Goal: Task Accomplishment & Management: Use online tool/utility

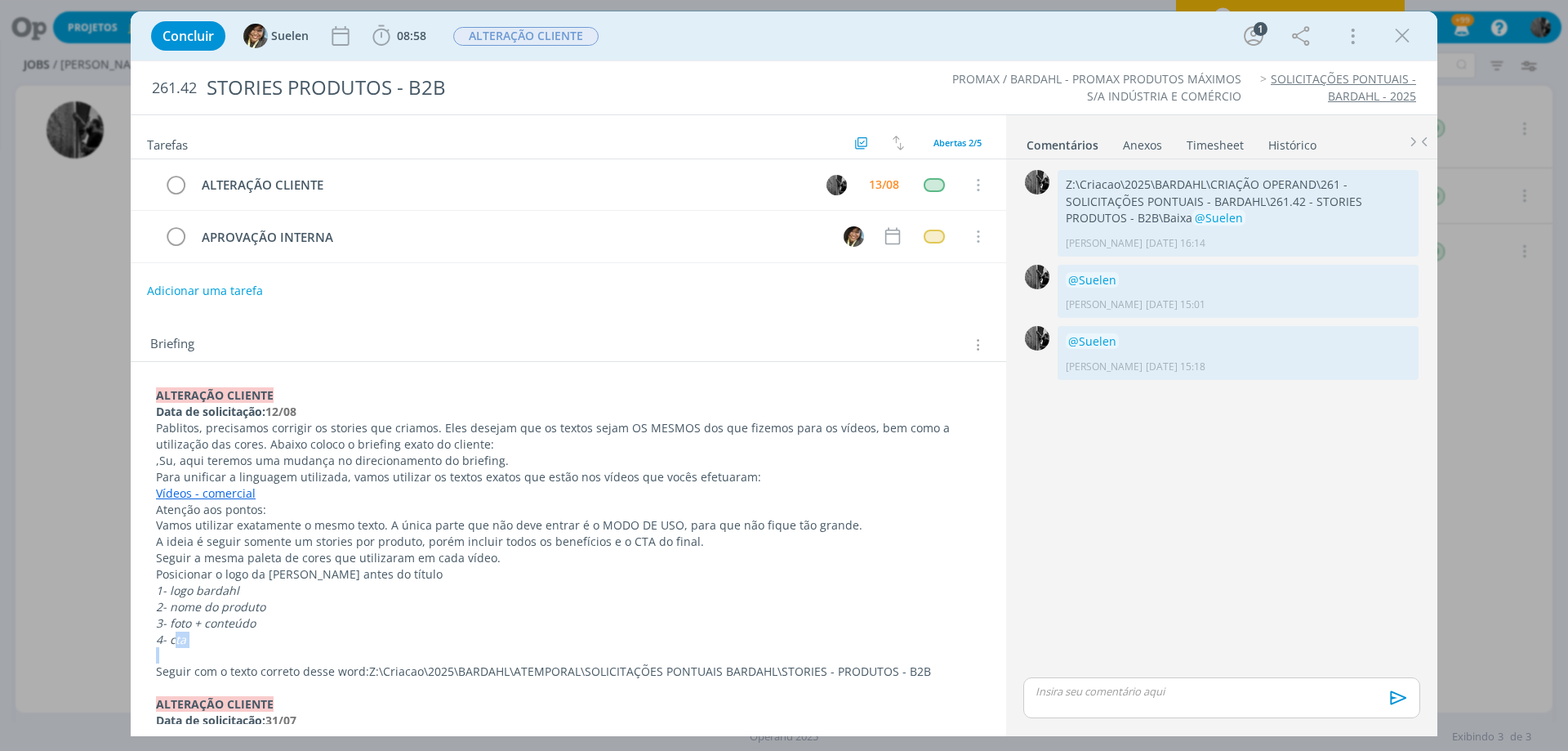
scroll to position [535, 0]
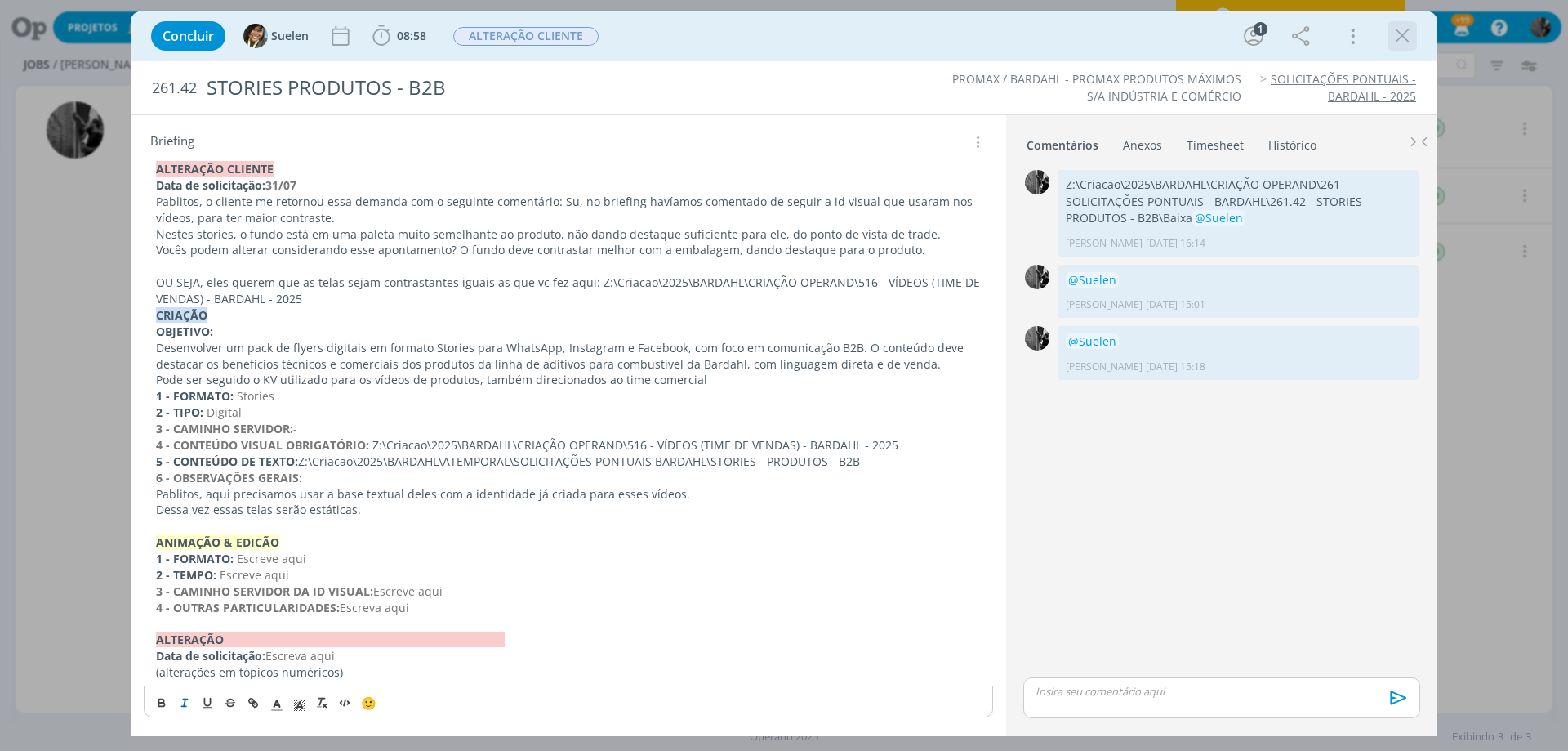
click at [1409, 42] on icon "dialog" at bounding box center [1402, 36] width 24 height 24
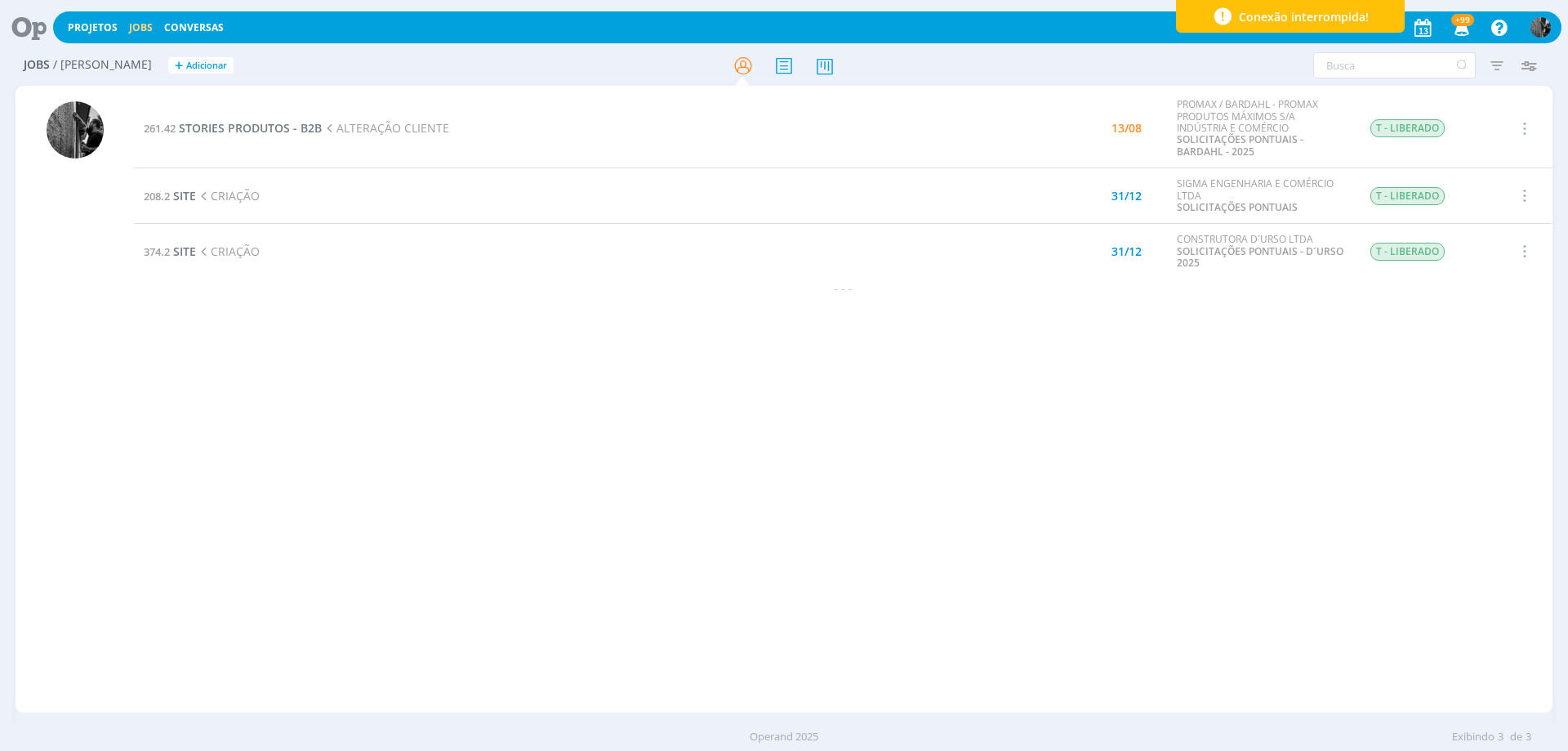
click at [256, 139] on td "261.42 STORIES PRODUTOS - B2B ALTERAÇÃO CLIENTE" at bounding box center [560, 128] width 853 height 78
click at [257, 134] on span "STORIES PRODUTOS - B2B" at bounding box center [250, 128] width 142 height 16
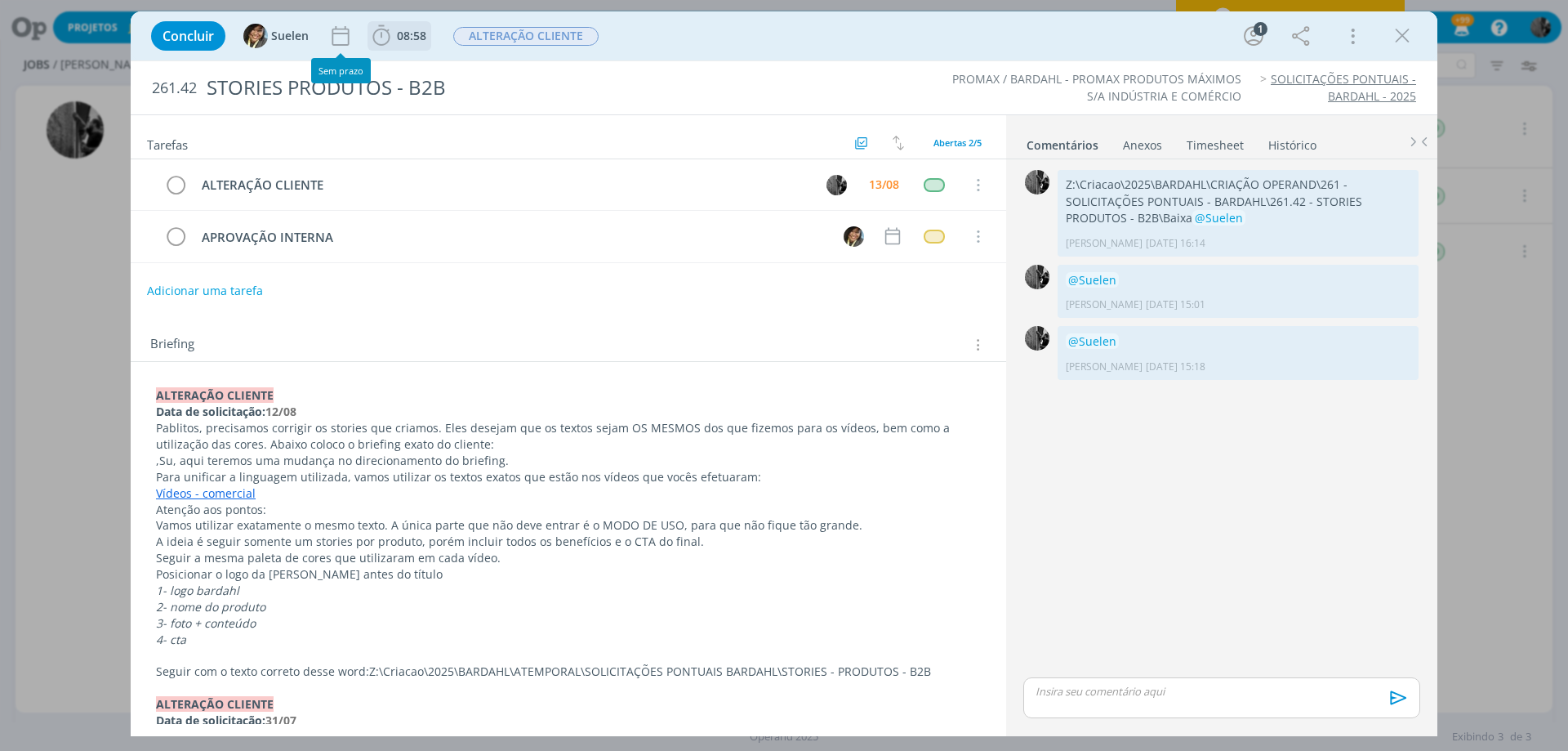
click at [414, 44] on span "08:58" at bounding box center [400, 36] width 61 height 24
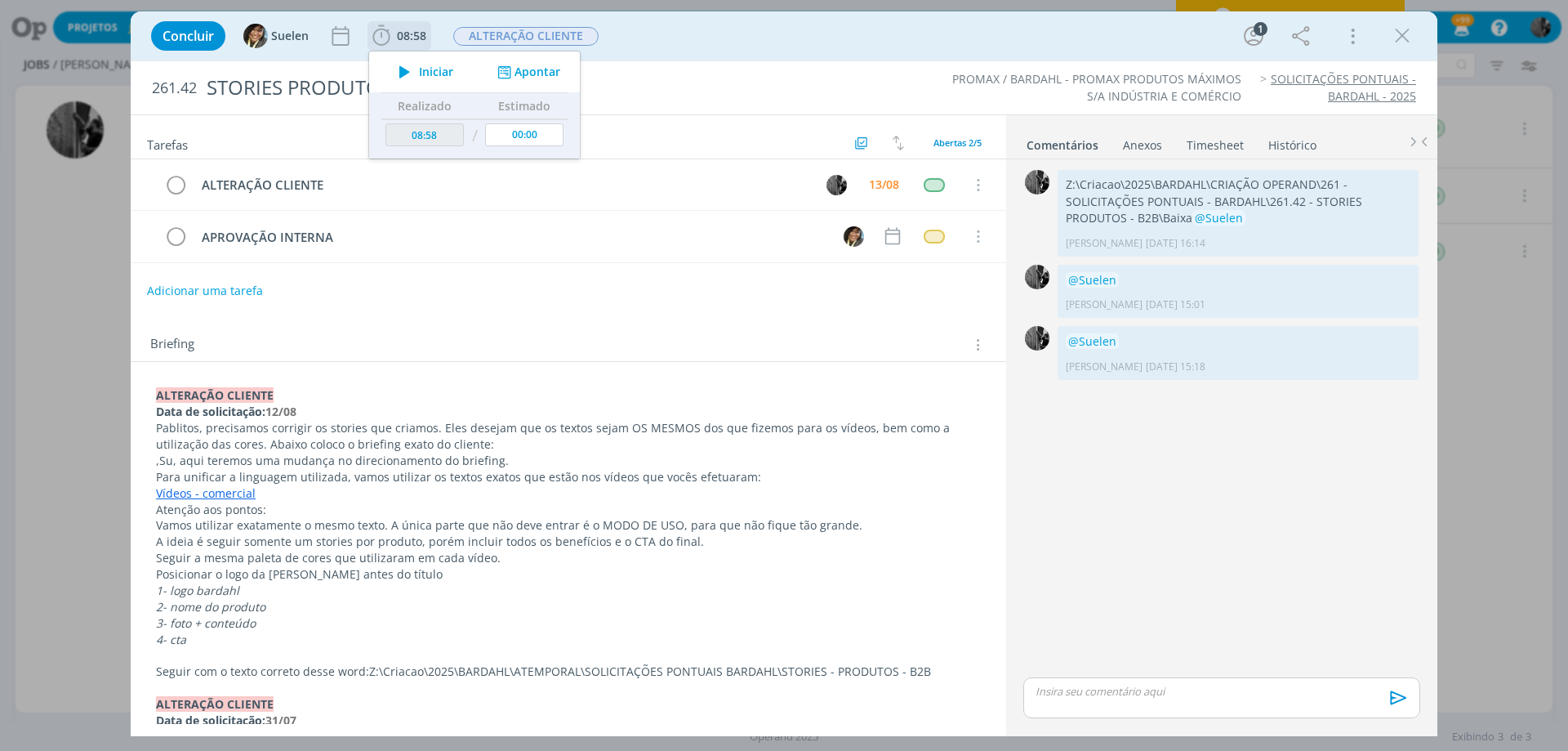
click at [414, 63] on icon "dialog" at bounding box center [404, 71] width 29 height 21
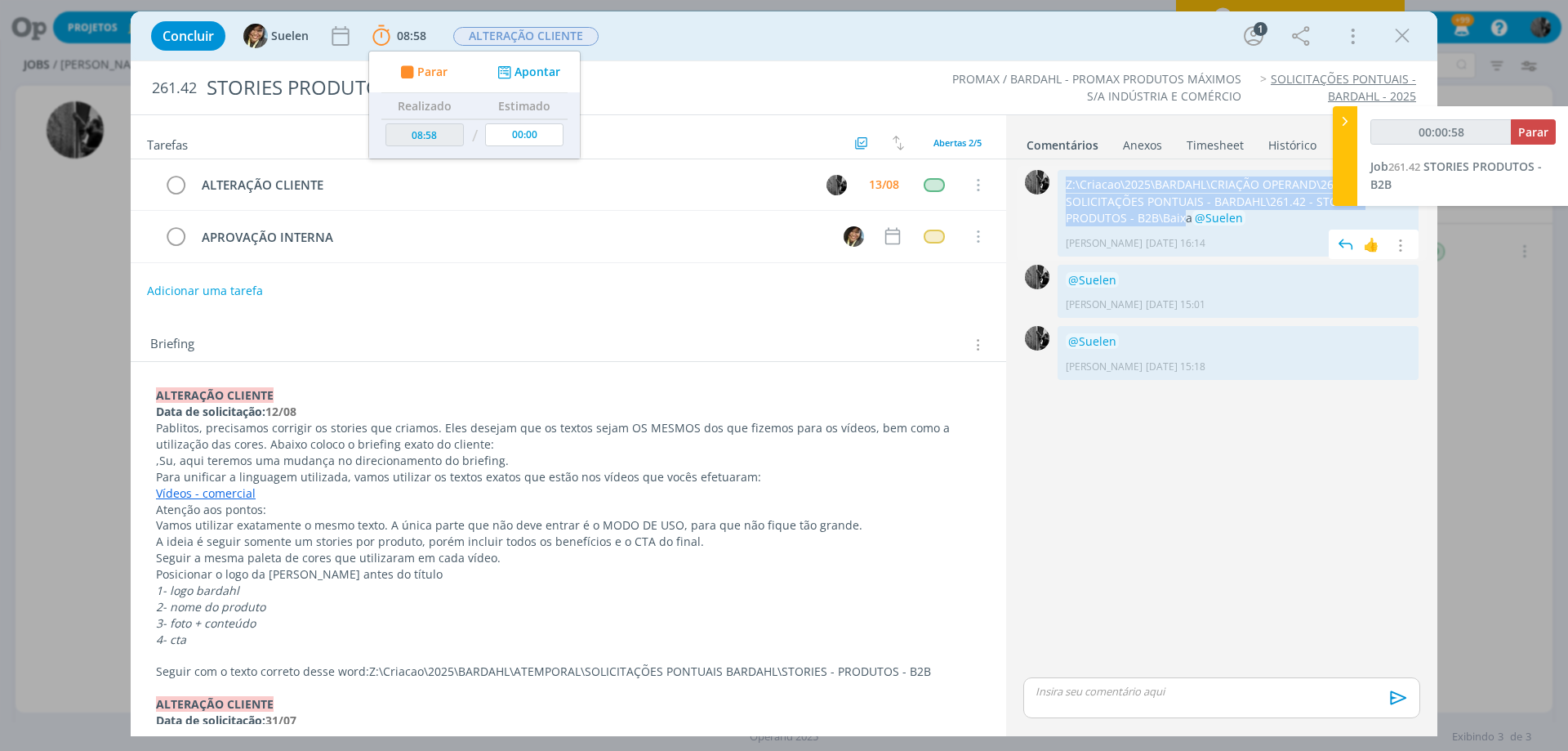
drag, startPoint x: 1116, startPoint y: 219, endPoint x: 1066, endPoint y: 183, distance: 61.6
click at [1066, 183] on p "Z:\Criacao\2025\BARDAHL\CRIAÇÃO OPERAND\261 - SOLICITAÇÕES PONTUAIS - BARDAHL\2…" at bounding box center [1238, 201] width 345 height 50
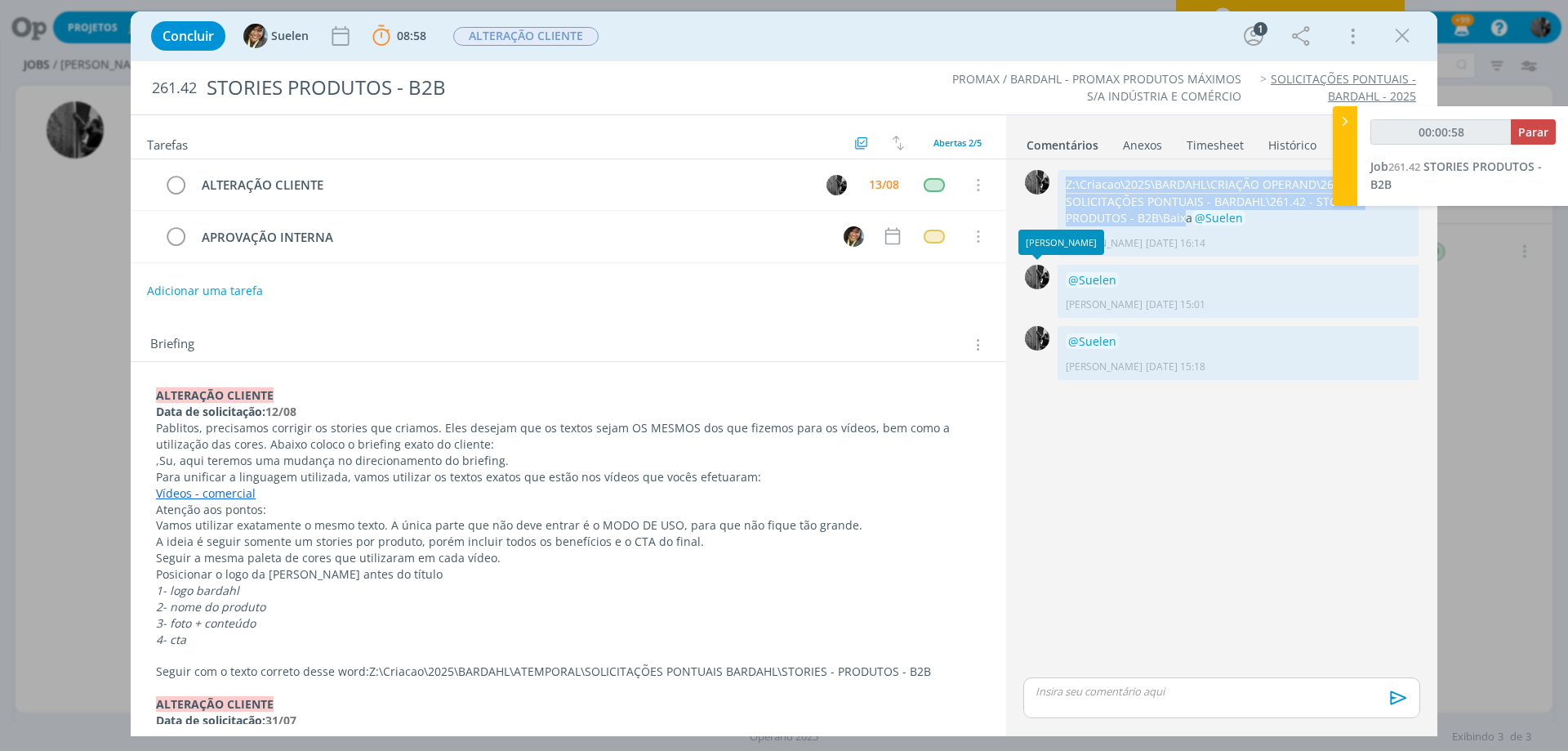
copy p "Z:\Criacao\2025\BARDAHL\CRIAÇÃO OPERAND\261 - SOLICITAÇÕES PONTUAIS - BARDAHL\2…"
click at [357, 735] on div "Tarefas Usar Job de template Ordenar por: Prazo crescente Prazo decrescente Ord…" at bounding box center [784, 425] width 1307 height 621
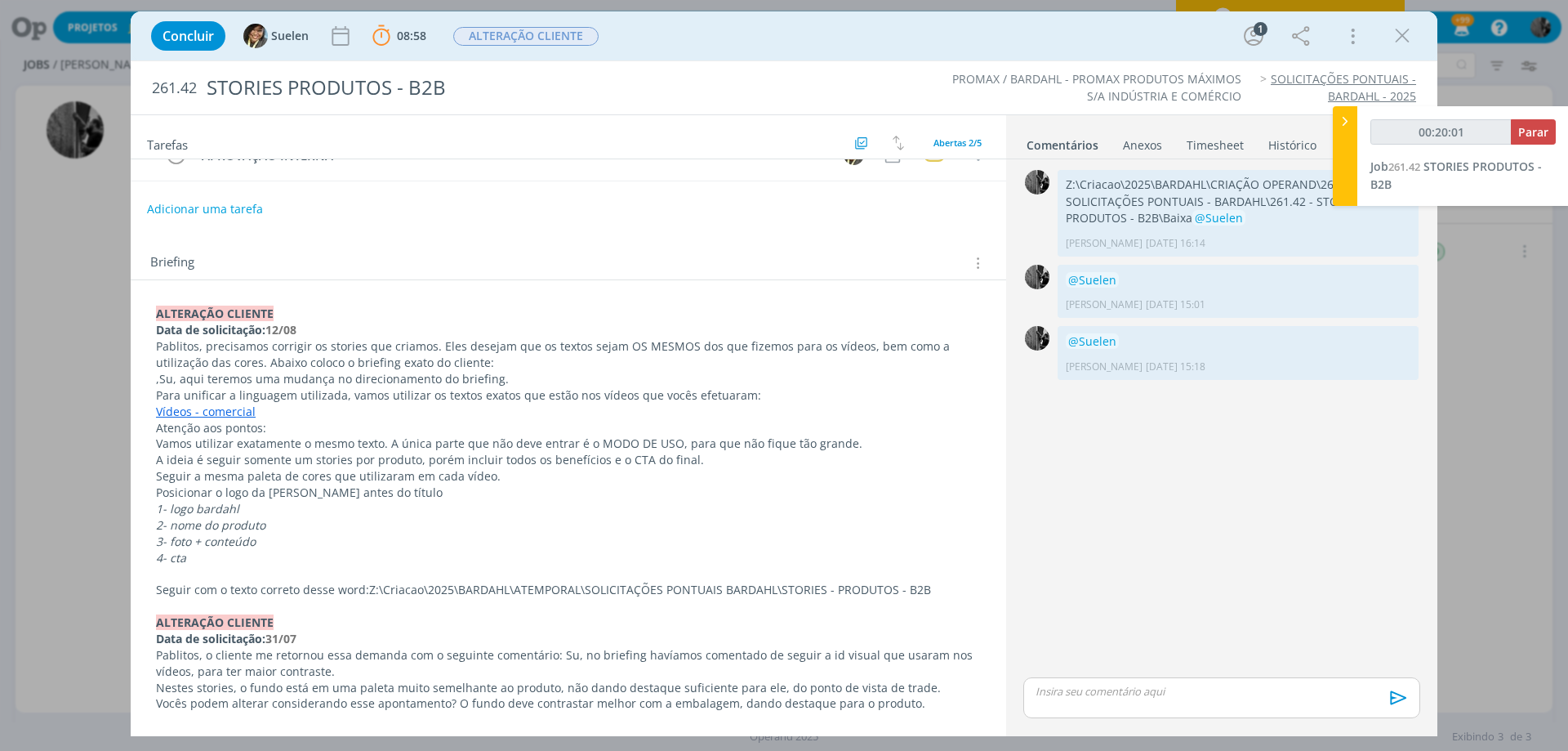
scroll to position [163, 0]
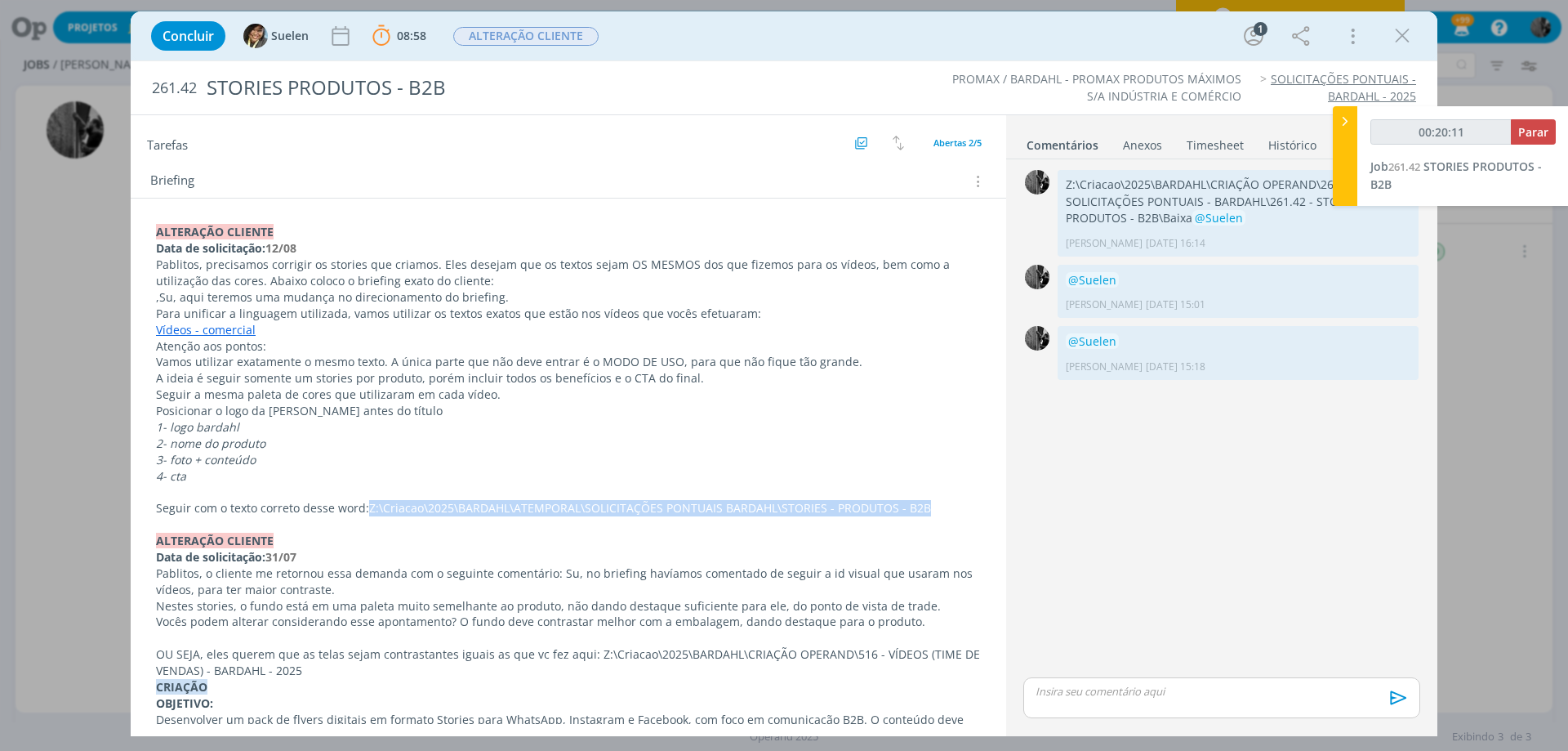
drag, startPoint x: 919, startPoint y: 505, endPoint x: 367, endPoint y: 505, distance: 552.0
click at [369, 505] on span "Z:\Criacao\2025\BARDAHL\ATEMPORAL\SOLICITAÇÕES PONTUAIS BARDAHL\STORIES - PRODU…" at bounding box center [650, 508] width 562 height 16
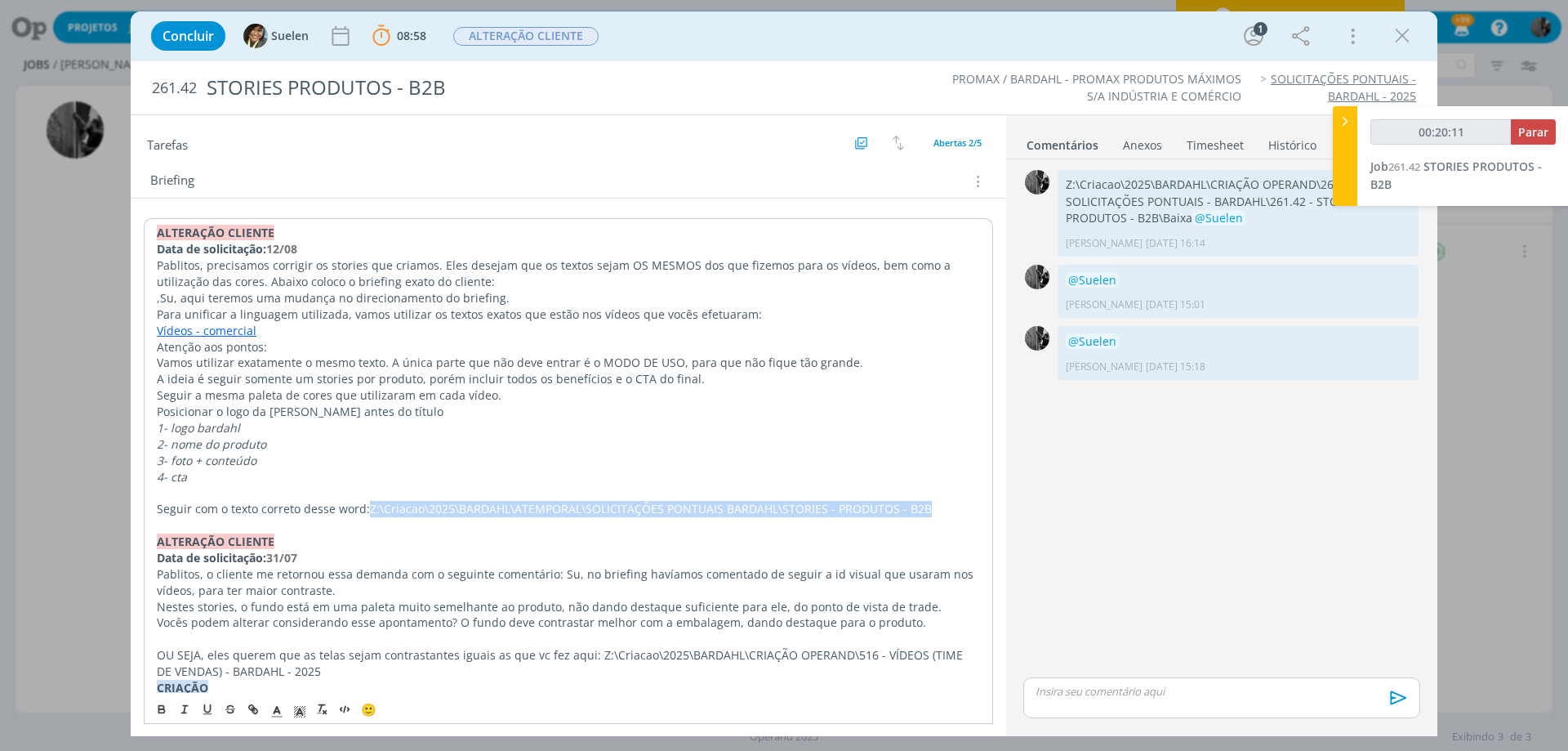
copy span "Z:\Criacao\2025\BARDAHL\ATEMPORAL\SOLICITAÇÕES PONTUAIS BARDAHL\STORIES - PRODU…"
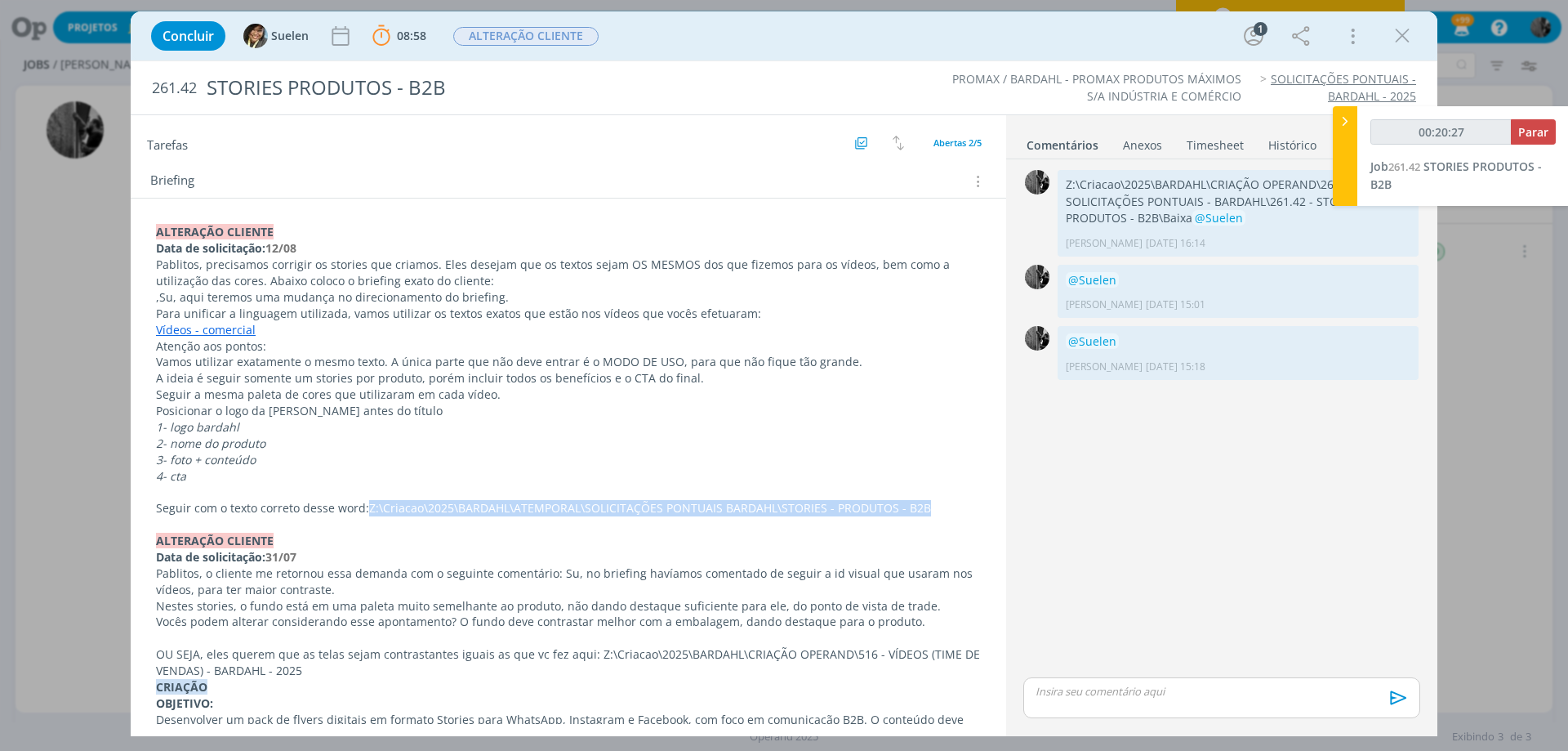
copy span "Z:\Criacao\2025\BARDAHL\ATEMPORAL\SOLICITAÇÕES PONTUAIS BARDAHL\STORIES - PRODU…"
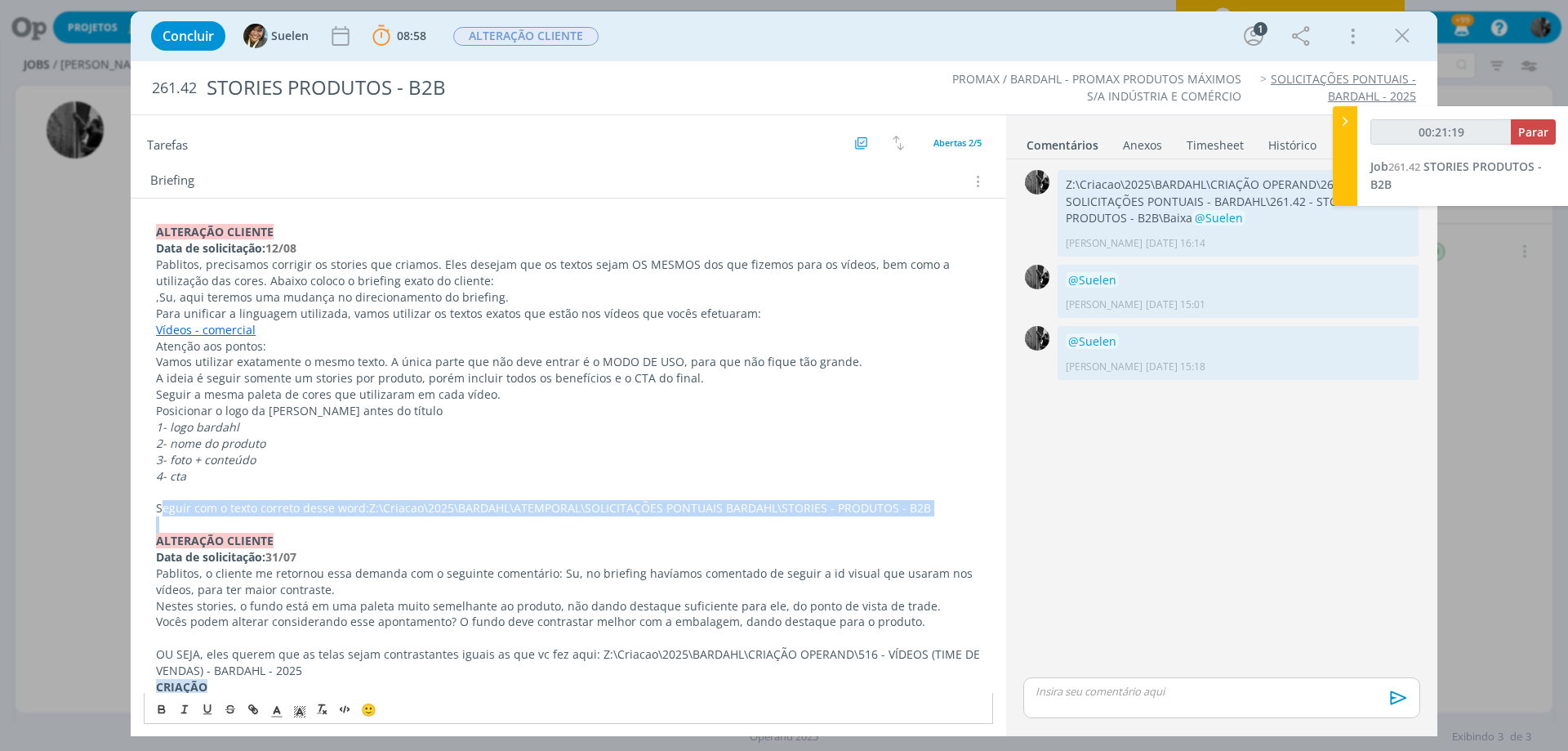
drag, startPoint x: 159, startPoint y: 515, endPoint x: 442, endPoint y: 518, distance: 283.0
click at [442, 518] on div "ALTERAÇÃO CLIENTE Data de solicitação: 12/08 Pablitos, precisamos corrigir os s…" at bounding box center [568, 638] width 850 height 840
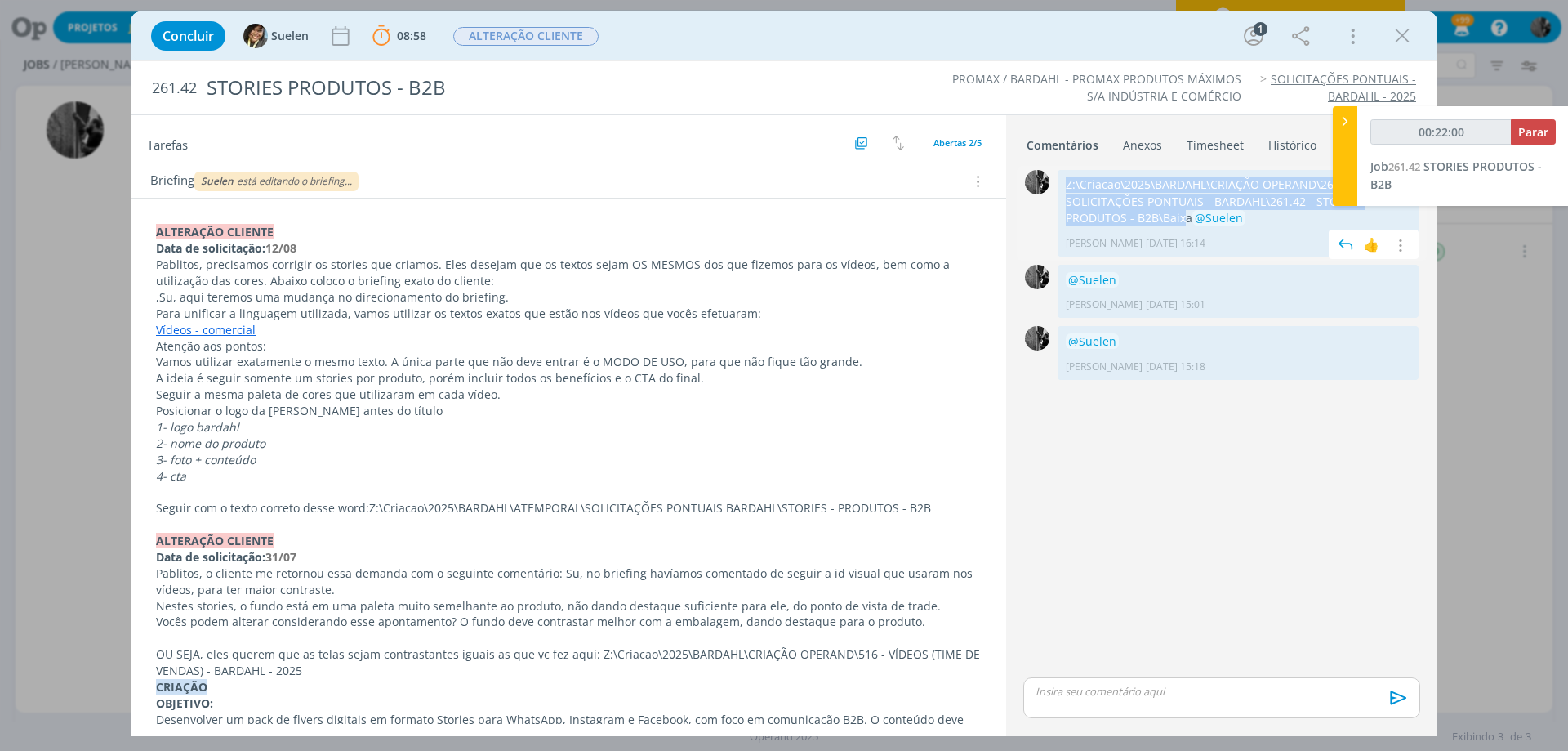
drag, startPoint x: 1116, startPoint y: 222, endPoint x: 1064, endPoint y: 180, distance: 66.8
click at [1064, 180] on div "Z:\Criacao\2025\BARDAHL\CRIAÇÃO OPERAND\261 - SOLICITAÇÕES PONTUAIS - BARDAHL\2…" at bounding box center [1237, 214] width 361 height 87
click at [1192, 218] on span "@Suelen" at bounding box center [1218, 218] width 53 height 16
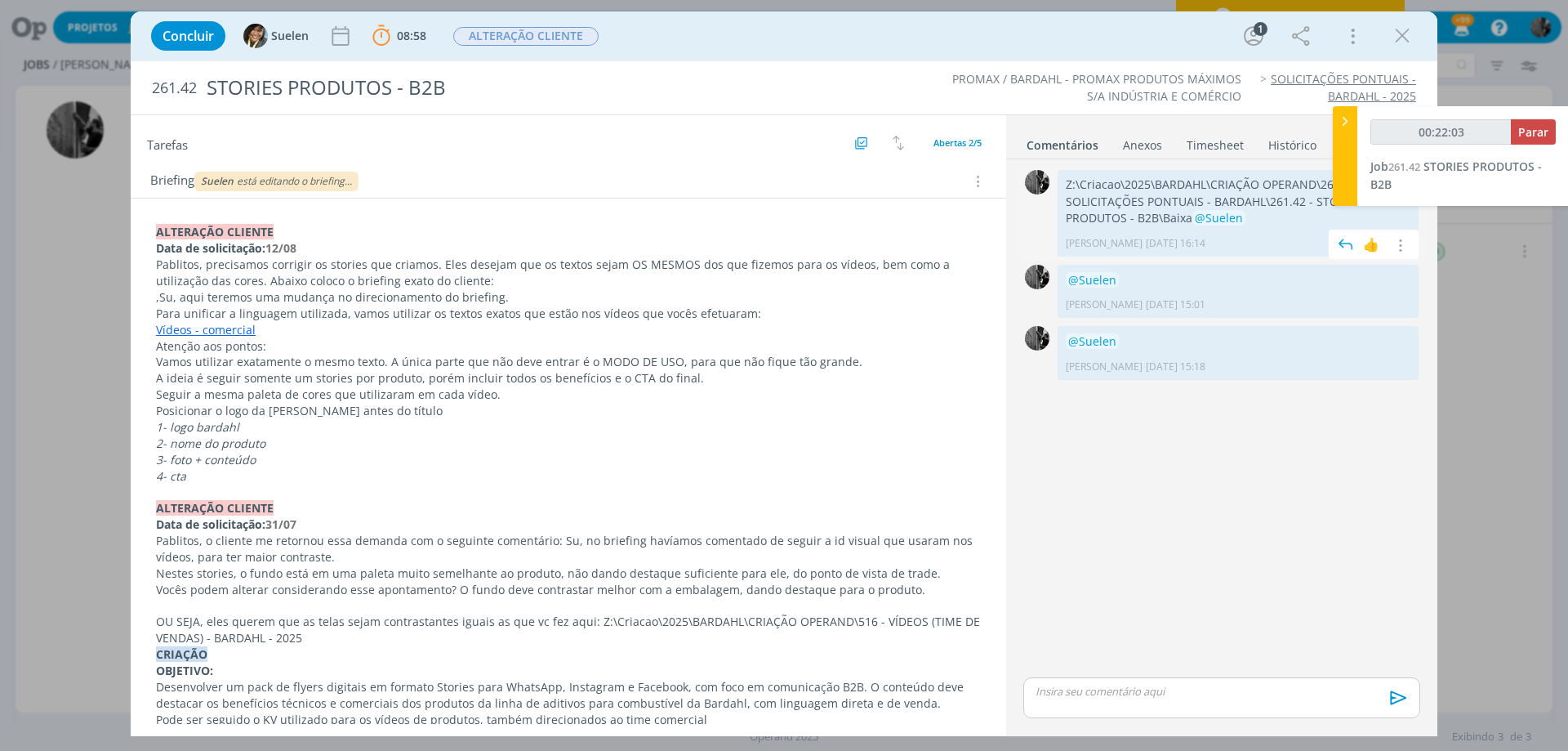
drag, startPoint x: 1119, startPoint y: 218, endPoint x: 1062, endPoint y: 183, distance: 66.9
click at [1062, 183] on div "Z:\Criacao\2025\BARDAHL\CRIAÇÃO OPERAND\261 - SOLICITAÇÕES PONTUAIS - BARDAHL\2…" at bounding box center [1237, 214] width 361 height 87
drag, startPoint x: 1117, startPoint y: 217, endPoint x: 1064, endPoint y: 183, distance: 63.0
click at [1064, 183] on div "Z:\Criacao\2025\BARDAHL\CRIAÇÃO OPERAND\261 - SOLICITAÇÕES PONTUAIS - BARDAHL\2…" at bounding box center [1237, 214] width 361 height 87
copy p "Z:\Criacao\2025\BARDAHL\CRIAÇÃO OPERAND\261 - SOLICITAÇÕES PONTUAIS - BARDAHL\2…"
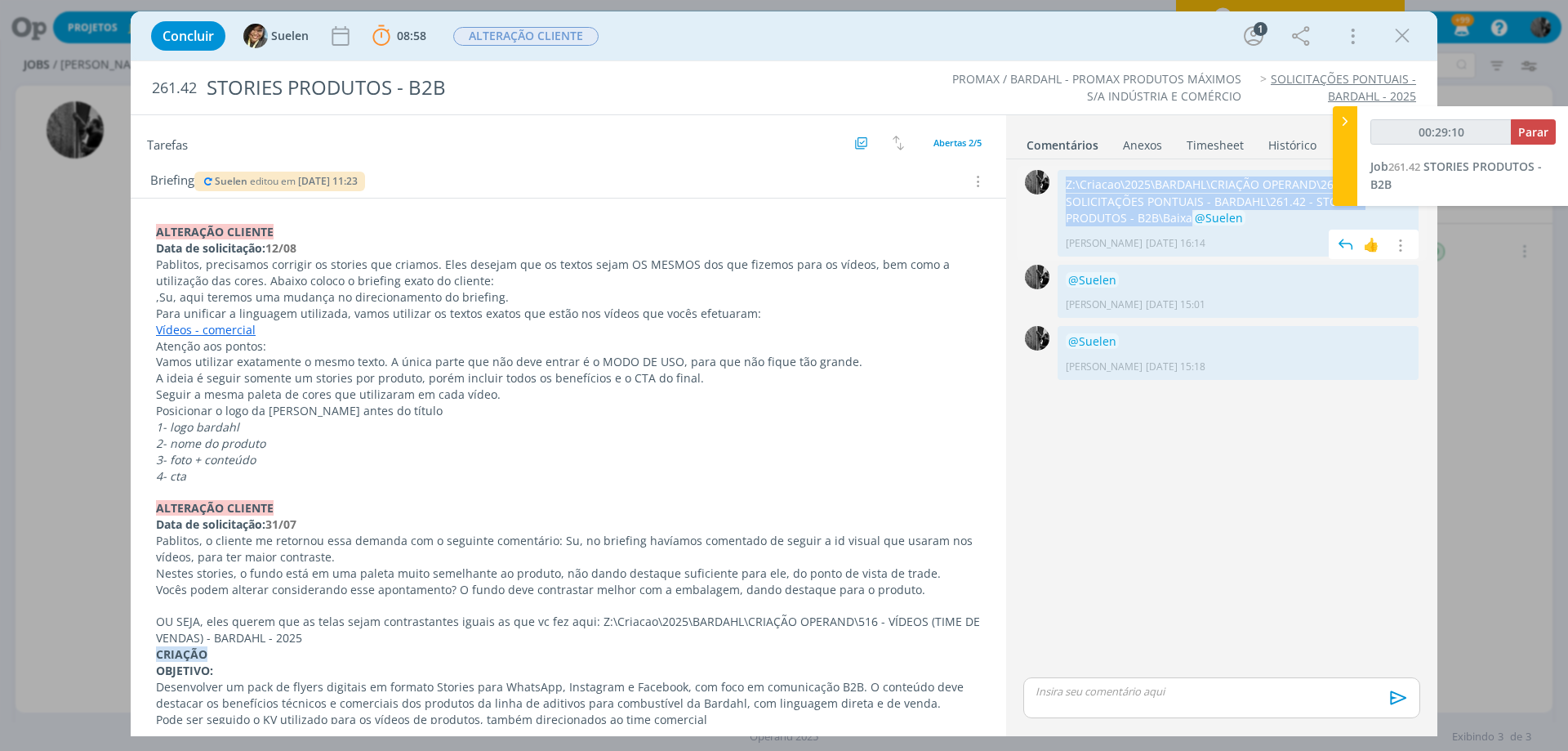
click at [1118, 220] on p "Z:\Criacao\2025\BARDAHL\CRIAÇÃO OPERAND\261 - SOLICITAÇÕES PONTUAIS - BARDAHL\2…" at bounding box center [1238, 201] width 345 height 50
drag, startPoint x: 1122, startPoint y: 218, endPoint x: 1062, endPoint y: 185, distance: 68.5
click at [1062, 185] on div "Z:\Criacao\2025\BARDAHL\CRIAÇÃO OPERAND\261 - SOLICITAÇÕES PONTUAIS - BARDAHL\2…" at bounding box center [1237, 214] width 361 height 87
copy p "Z:\Criacao\2025\BARDAHL\CRIAÇÃO OPERAND\261 - SOLICITAÇÕES PONTUAIS - BARDAHL\2…"
click at [1113, 218] on p "Z:\Criacao\2025\BARDAHL\CRIAÇÃO OPERAND\261 - SOLICITAÇÕES PONTUAIS - BARDAHL\2…" at bounding box center [1238, 201] width 345 height 50
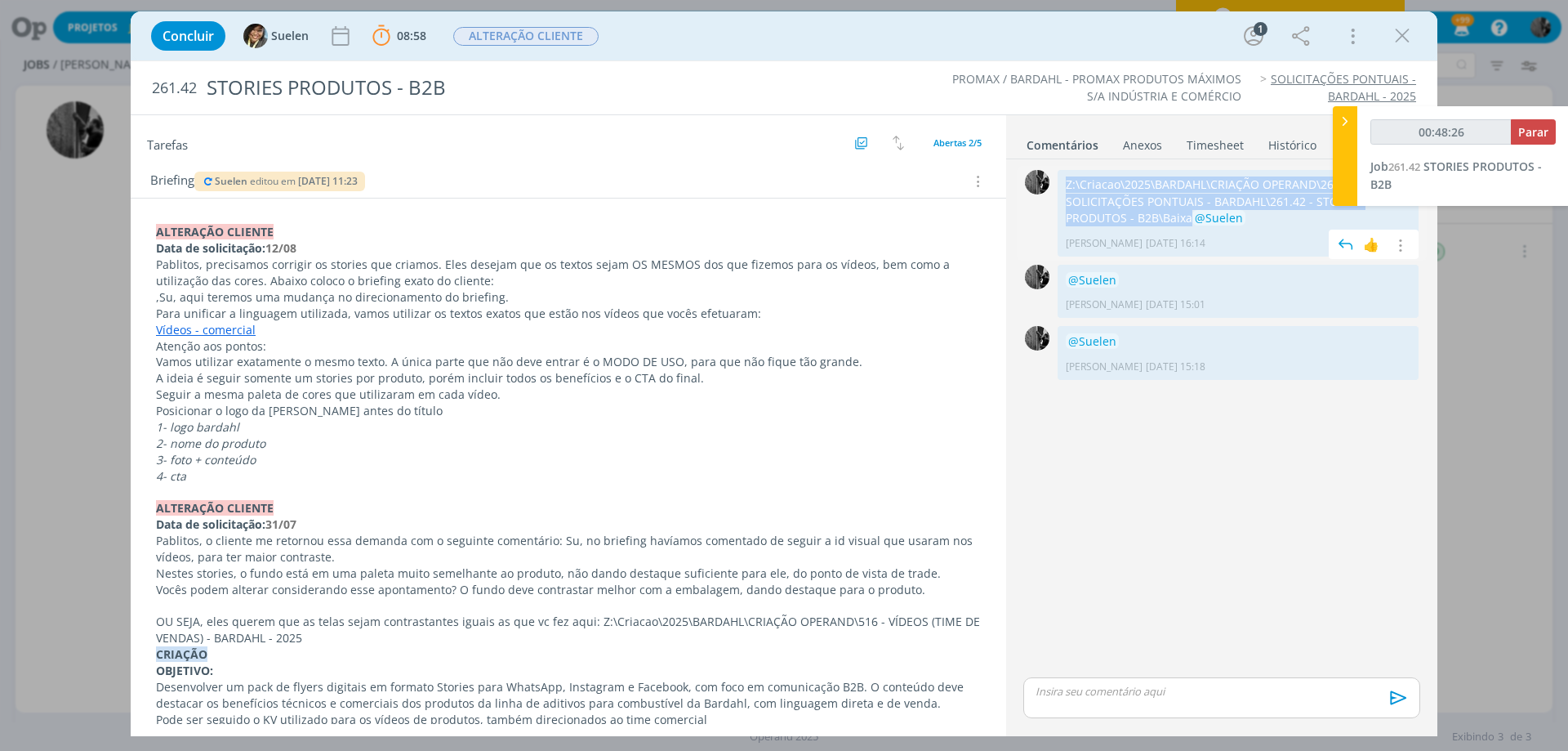
drag, startPoint x: 1121, startPoint y: 216, endPoint x: 1065, endPoint y: 184, distance: 64.5
click at [1066, 184] on p "Z:\Criacao\2025\BARDAHL\CRIAÇÃO OPERAND\261 - SOLICITAÇÕES PONTUAIS - BARDAHL\2…" at bounding box center [1238, 201] width 345 height 50
copy p "Z:\Criacao\2025\BARDAHL\CRIAÇÃO OPERAND\261 - SOLICITAÇÕES PONTUAIS - BARDAHL\2…"
type input "00:54:51"
click at [1537, 123] on button "Parar" at bounding box center [1533, 131] width 45 height 25
